Goal: Information Seeking & Learning: Learn about a topic

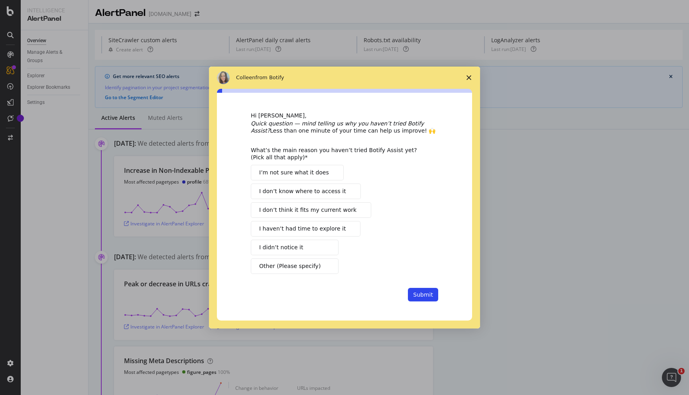
click at [468, 78] on polygon "Close survey" at bounding box center [468, 77] width 5 height 5
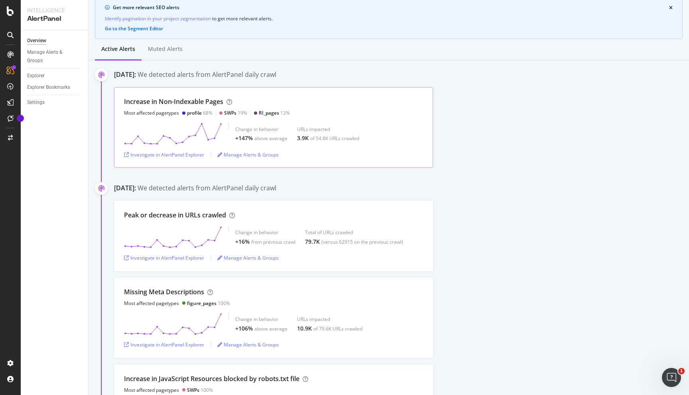
scroll to position [88, 0]
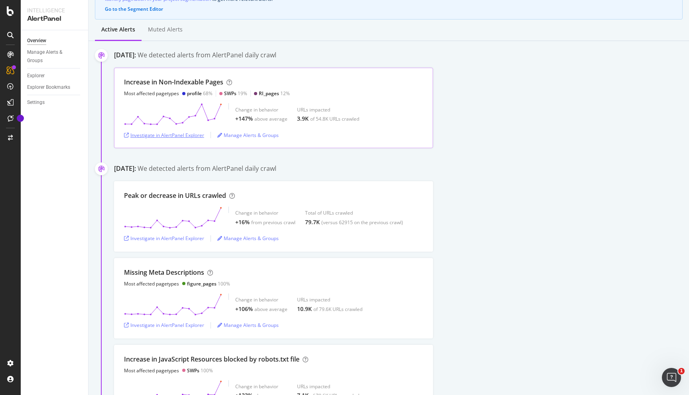
click at [181, 134] on div "Investigate in AlertPanel Explorer" at bounding box center [164, 135] width 80 height 7
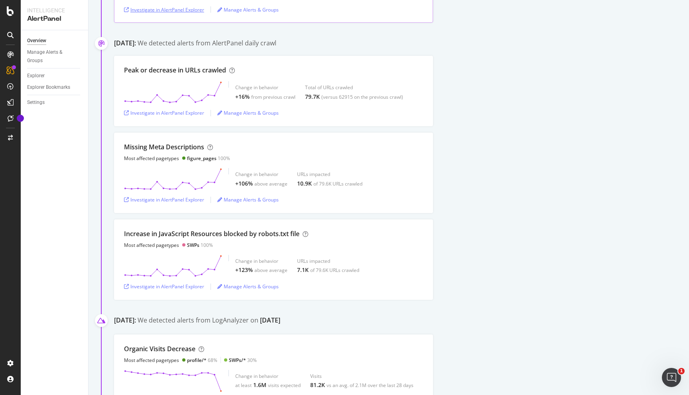
scroll to position [267, 0]
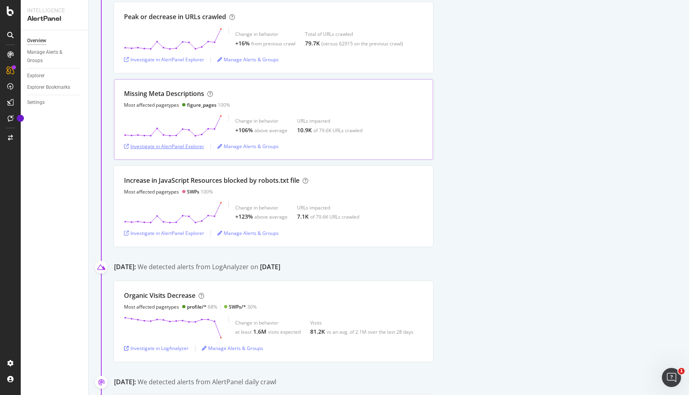
click at [186, 146] on div "Investigate in AlertPanel Explorer" at bounding box center [164, 146] width 80 height 7
click at [162, 350] on div "Investigate in LogAnalyzer" at bounding box center [156, 348] width 65 height 7
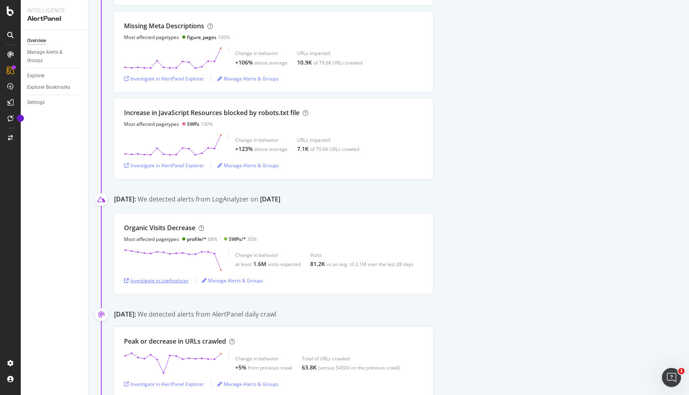
scroll to position [336, 0]
click at [198, 166] on div "Investigate in AlertPanel Explorer" at bounding box center [164, 165] width 80 height 7
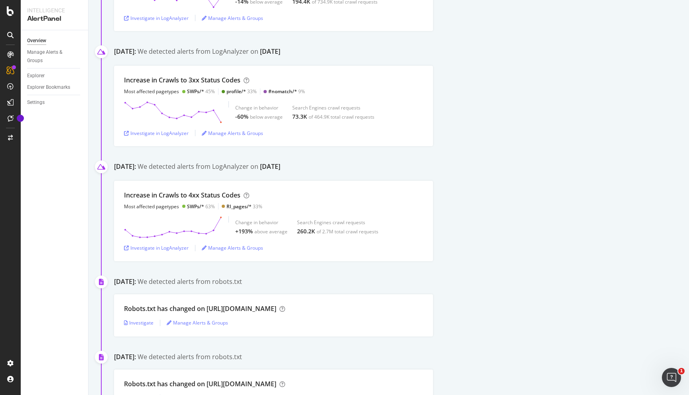
scroll to position [819, 0]
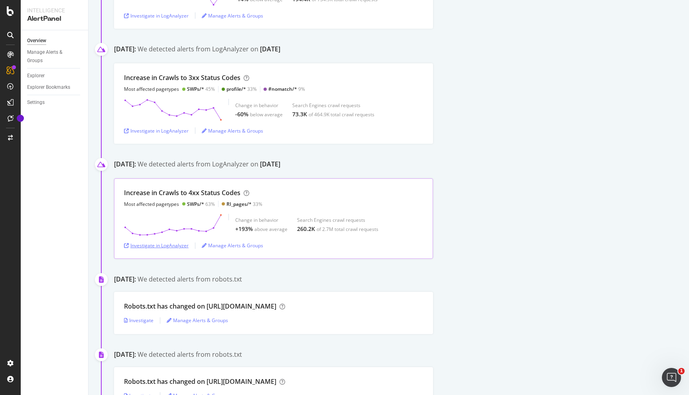
click at [163, 245] on div "Investigate in LogAnalyzer" at bounding box center [156, 245] width 65 height 7
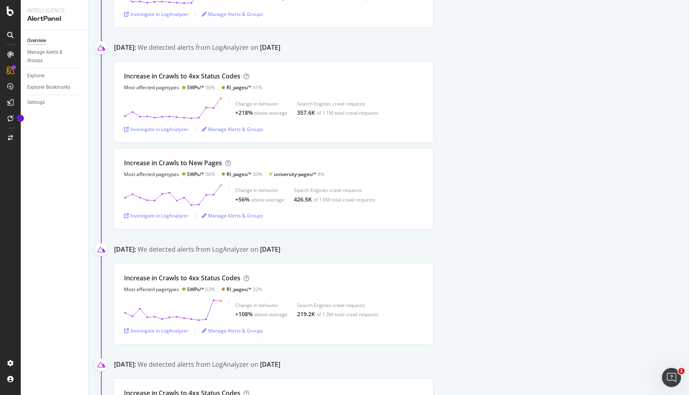
scroll to position [1544, 0]
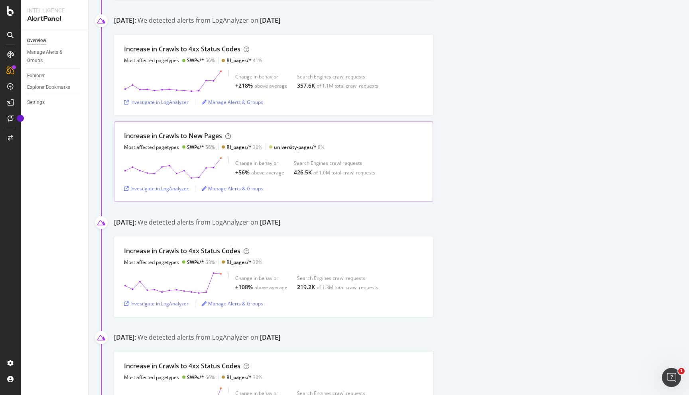
click at [158, 188] on div "Investigate in LogAnalyzer" at bounding box center [156, 188] width 65 height 7
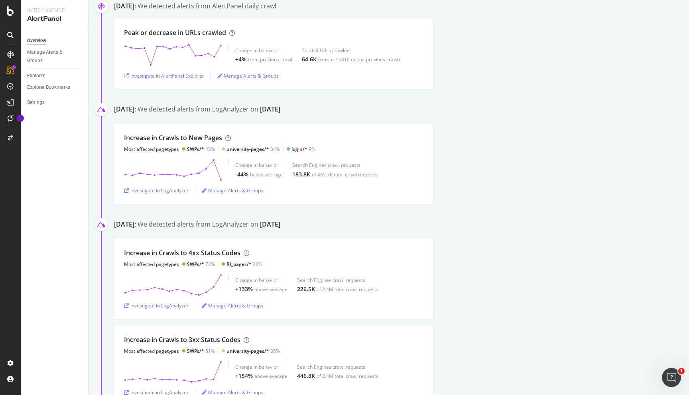
scroll to position [2240, 0]
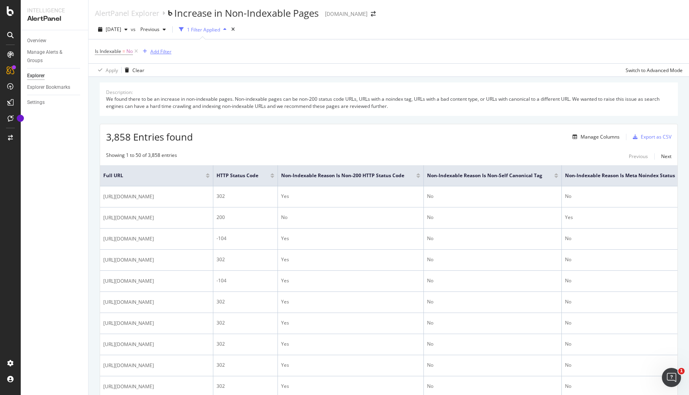
click at [155, 47] on div "Add Filter" at bounding box center [155, 51] width 32 height 9
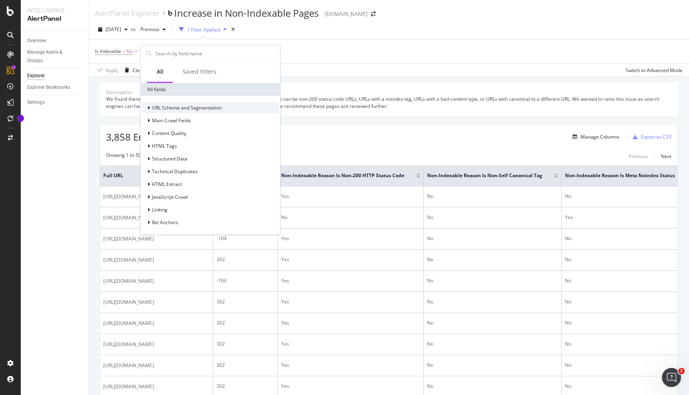
click at [161, 108] on span "URL Scheme and Segmentation" at bounding box center [187, 107] width 70 height 7
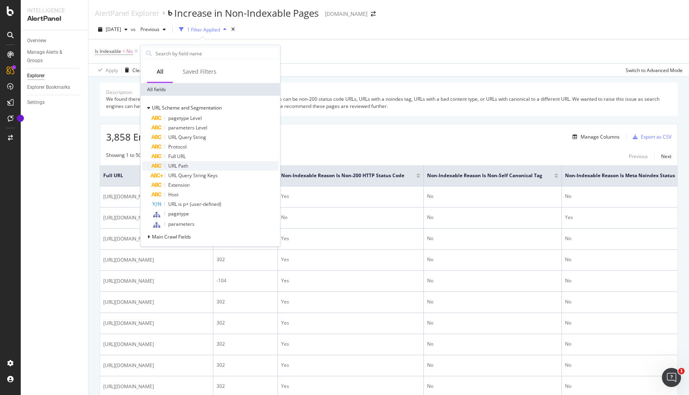
click at [187, 167] on span "URL Path" at bounding box center [178, 166] width 20 height 7
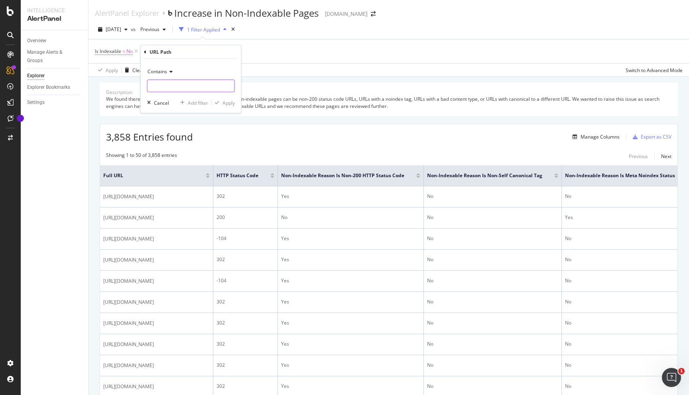
click at [165, 83] on input "text" at bounding box center [190, 86] width 87 height 13
type input "/edit"
click at [229, 103] on div "Apply" at bounding box center [228, 102] width 12 height 7
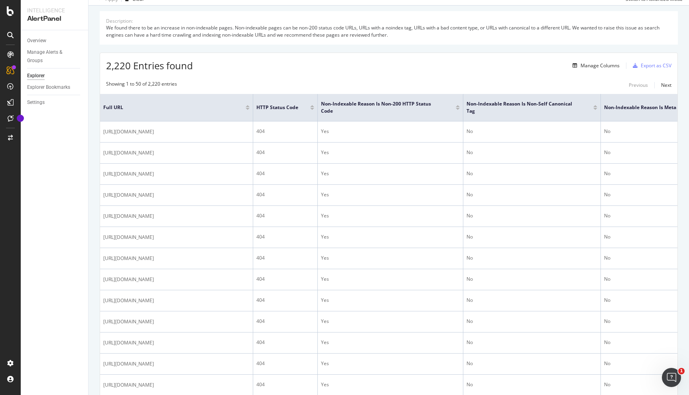
scroll to position [71, 0]
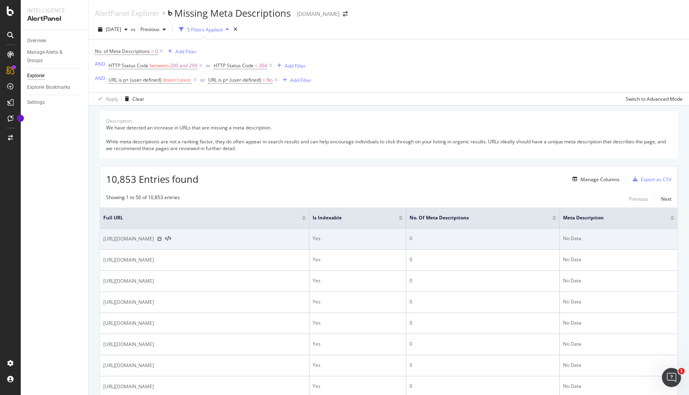
click at [162, 239] on icon at bounding box center [159, 239] width 5 height 5
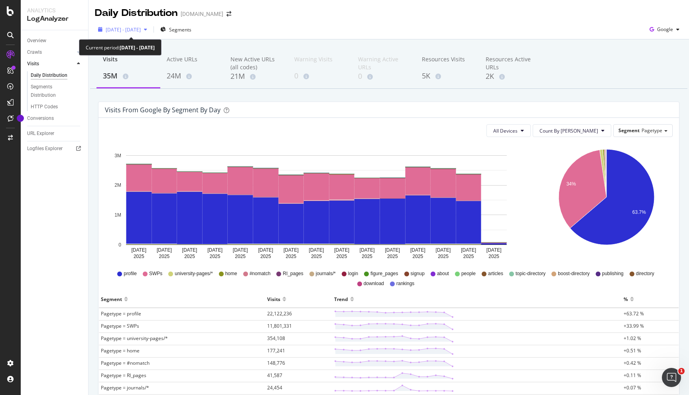
click at [141, 29] on span "[DATE] - [DATE]" at bounding box center [123, 29] width 35 height 7
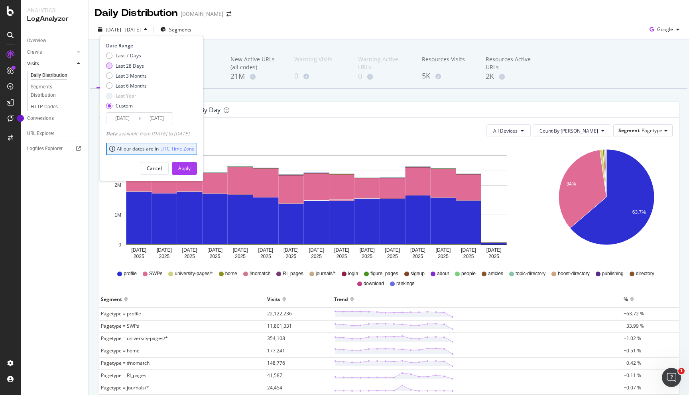
click at [130, 65] on div "Last 28 Days" at bounding box center [130, 66] width 28 height 7
type input "2025/07/17"
type input "2025/08/13"
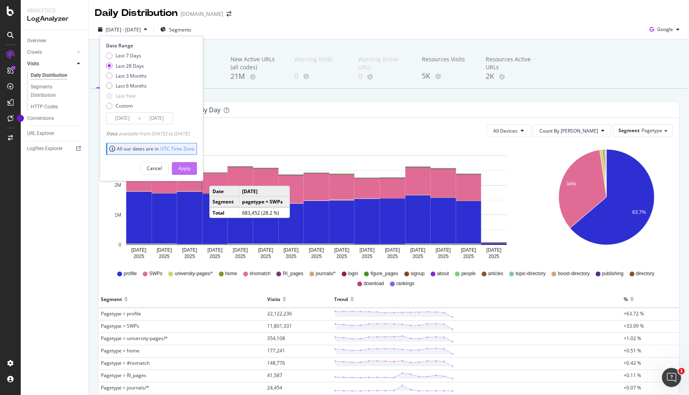
click at [191, 170] on div "Apply" at bounding box center [184, 168] width 12 height 7
